Goal: Task Accomplishment & Management: Manage account settings

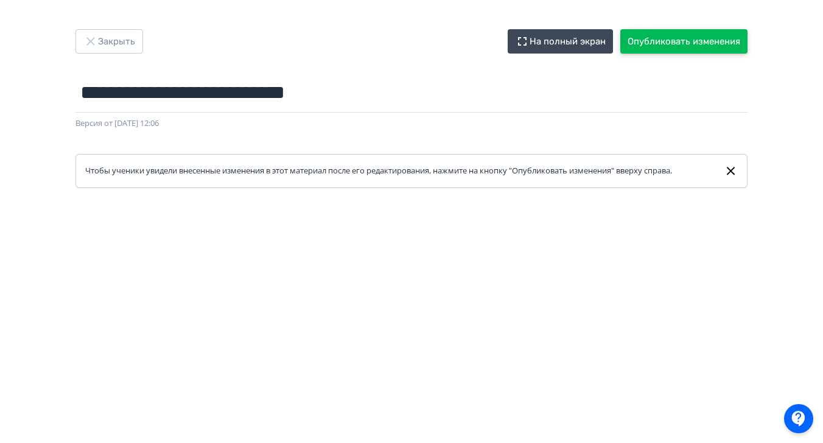
click at [650, 52] on button "Опубликовать изменения" at bounding box center [683, 41] width 127 height 24
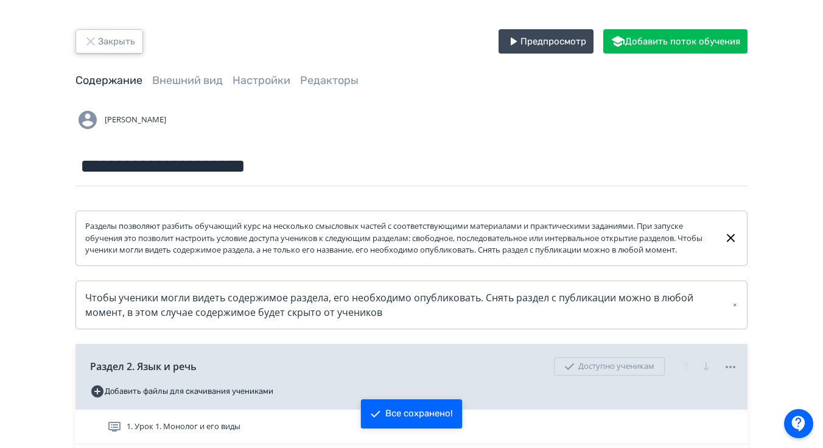
click at [108, 45] on button "Закрыть" at bounding box center [109, 41] width 68 height 24
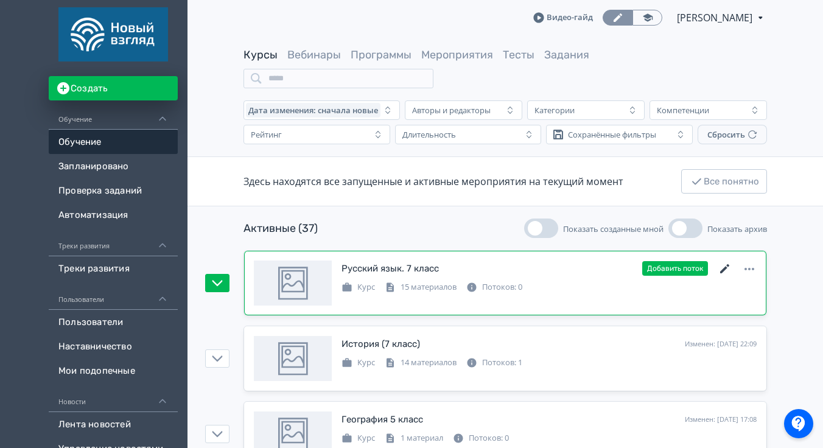
click at [725, 267] on icon at bounding box center [724, 268] width 9 height 9
